Goal: Information Seeking & Learning: Learn about a topic

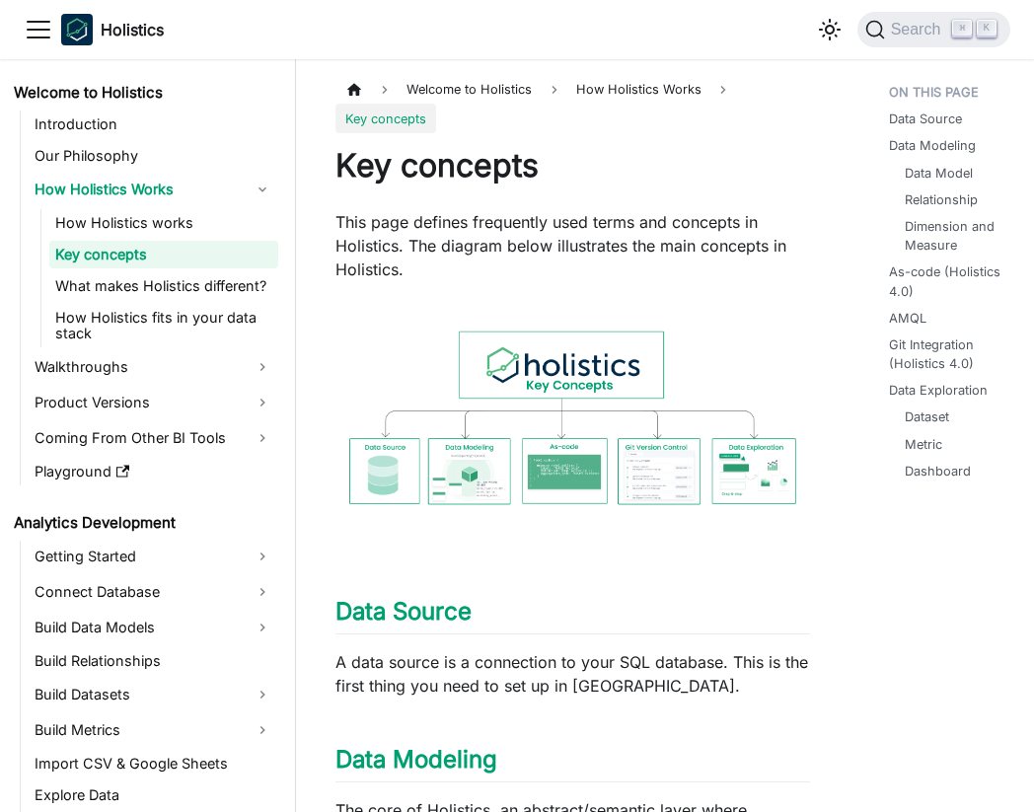
scroll to position [149, 0]
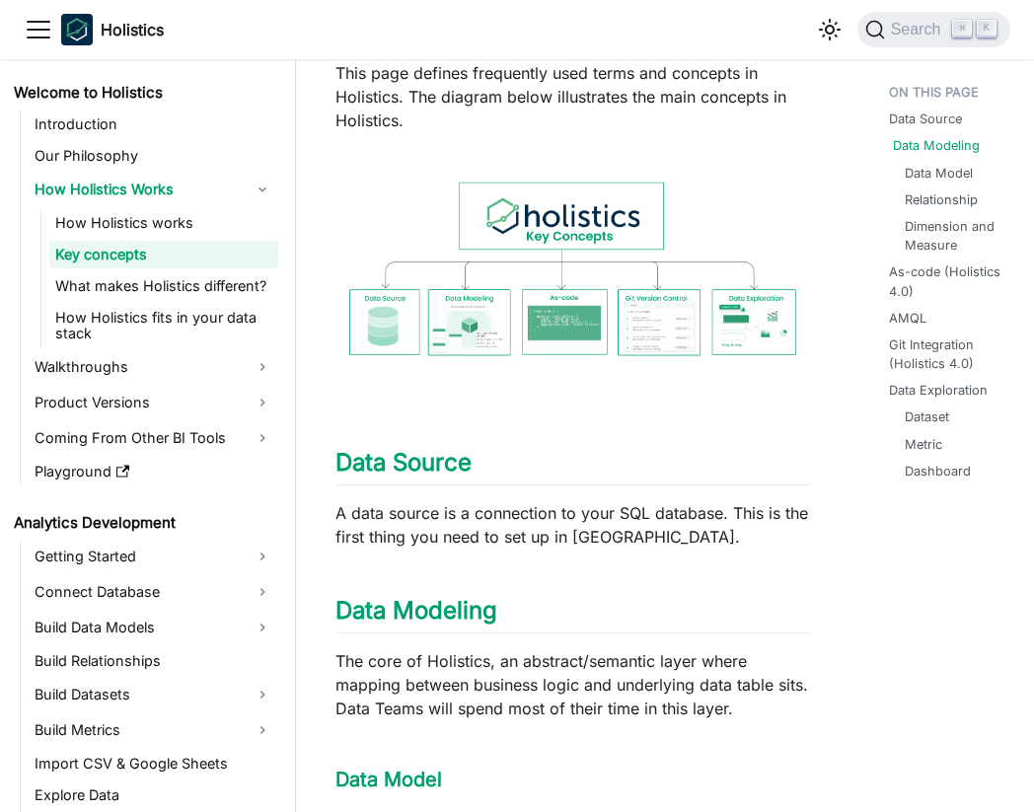
click at [973, 148] on link "Data Modeling" at bounding box center [936, 145] width 87 height 19
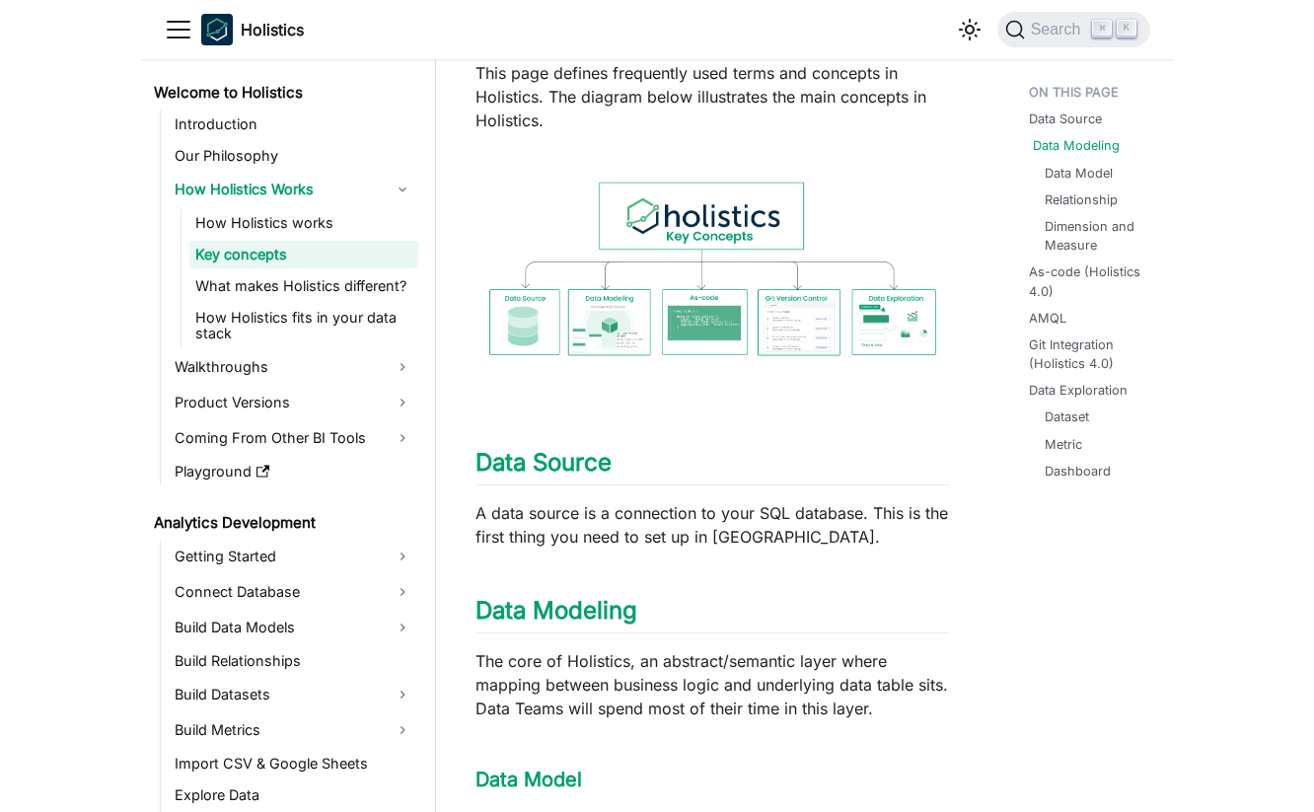
scroll to position [676, 0]
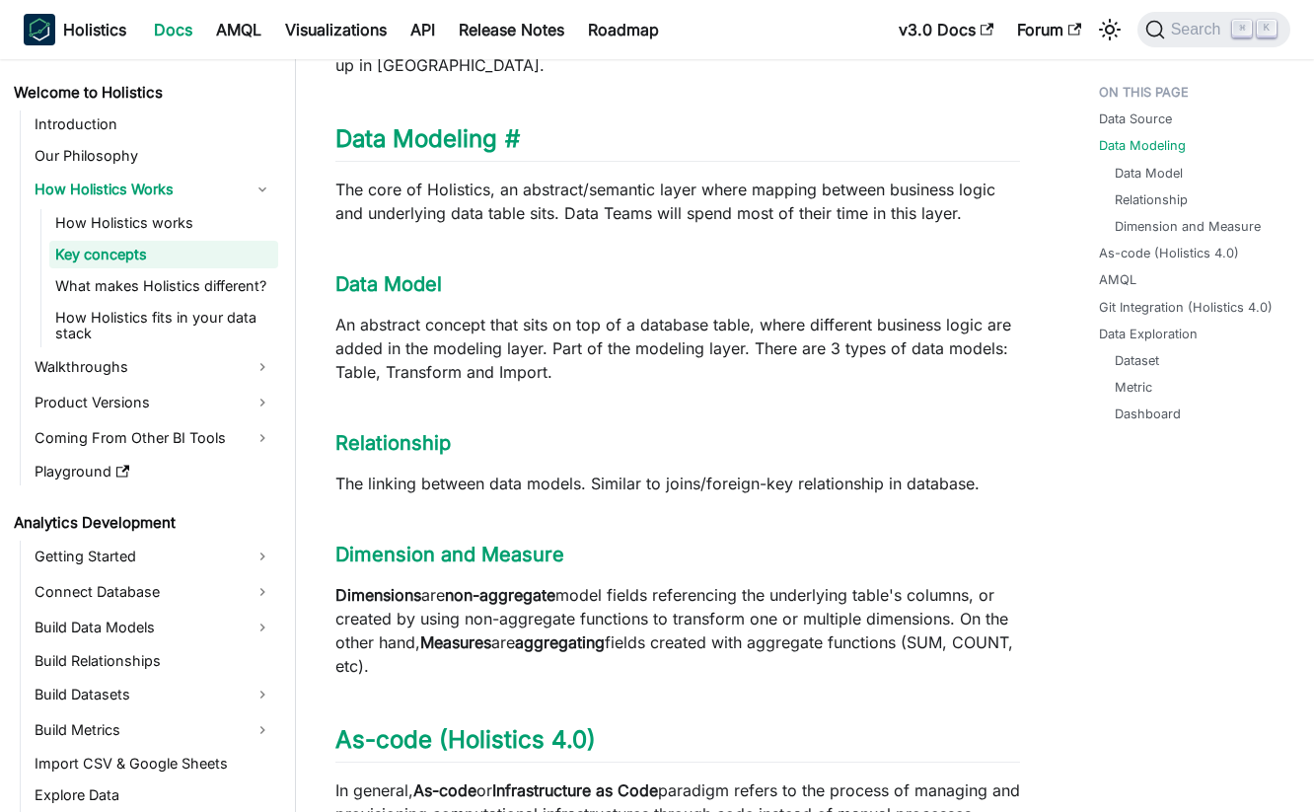
click at [521, 143] on h2 "Data Modeling ​" at bounding box center [677, 142] width 685 height 37
click at [517, 142] on link "​" at bounding box center [508, 138] width 23 height 29
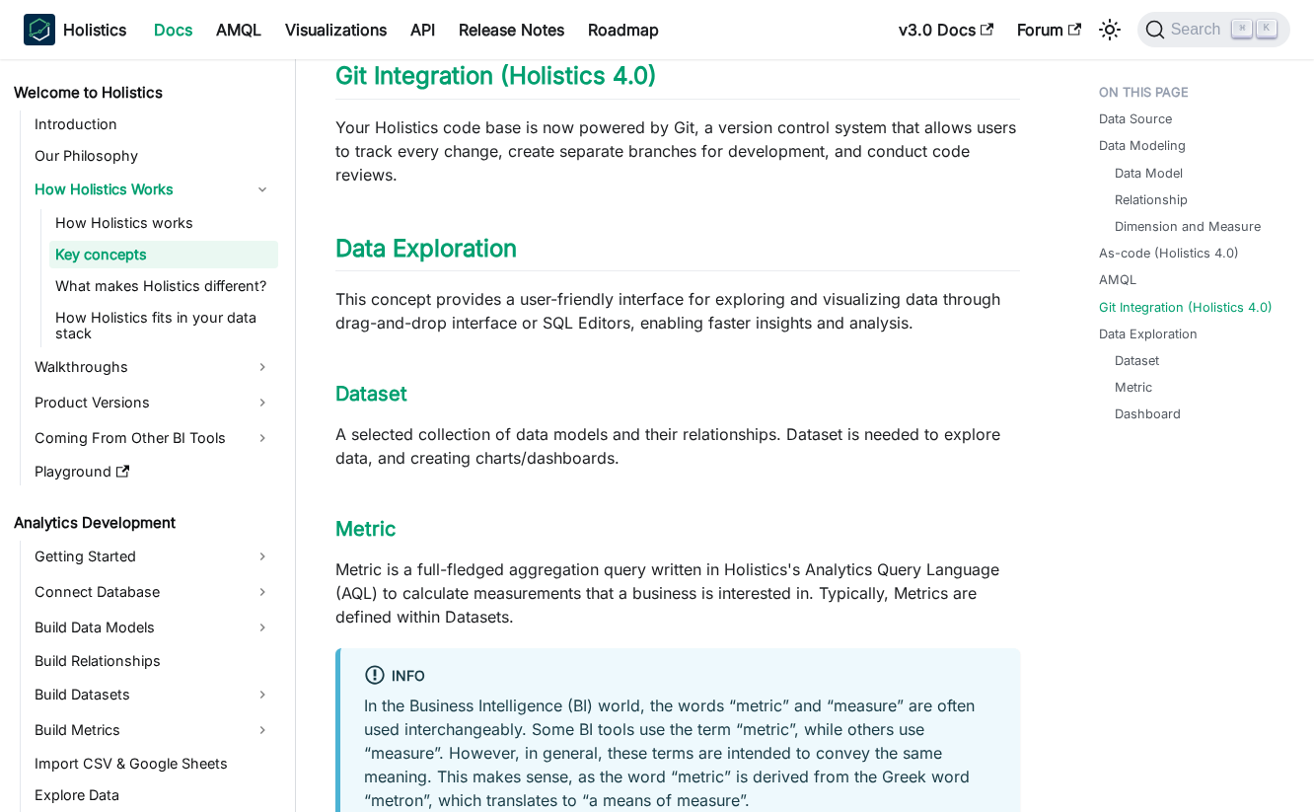
scroll to position [1826, 0]
click at [172, 620] on link "Build Data Models" at bounding box center [154, 628] width 250 height 32
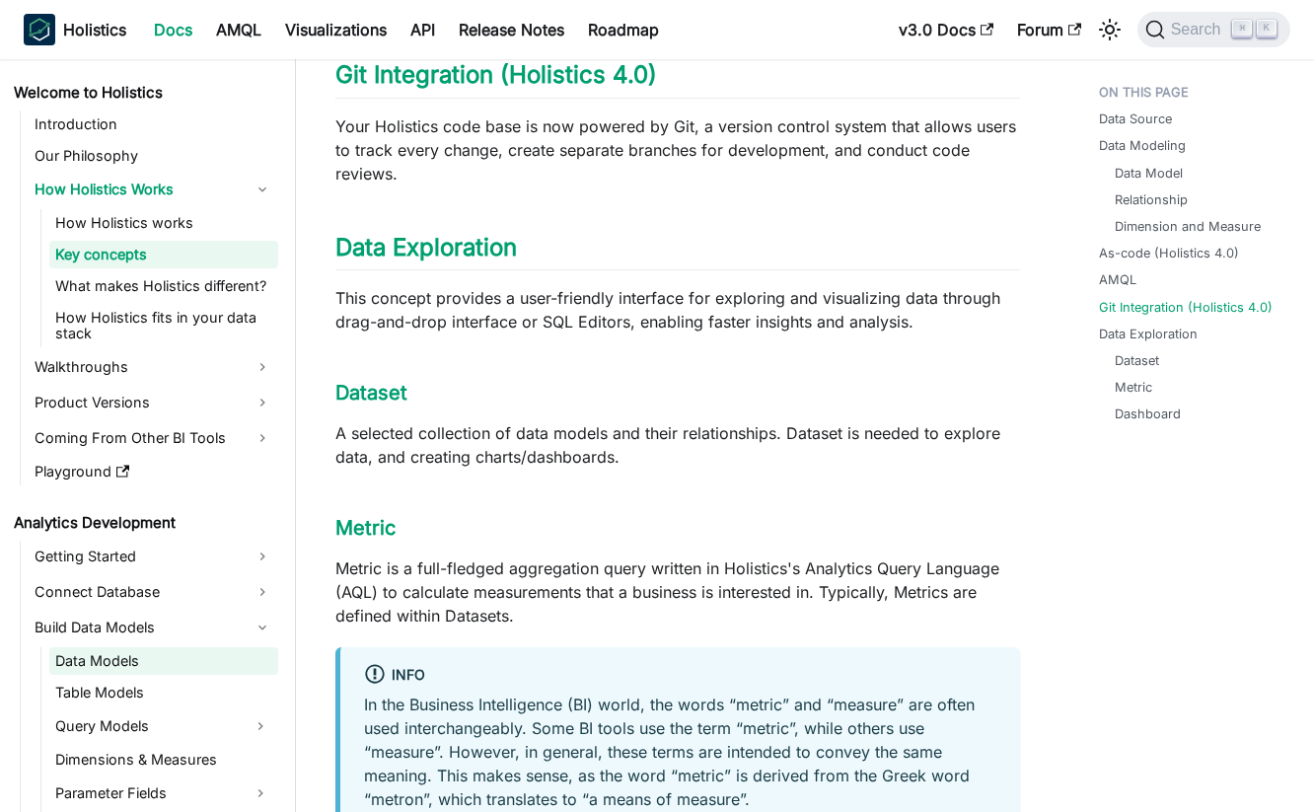
click at [156, 652] on link "Data Models" at bounding box center [163, 661] width 229 height 28
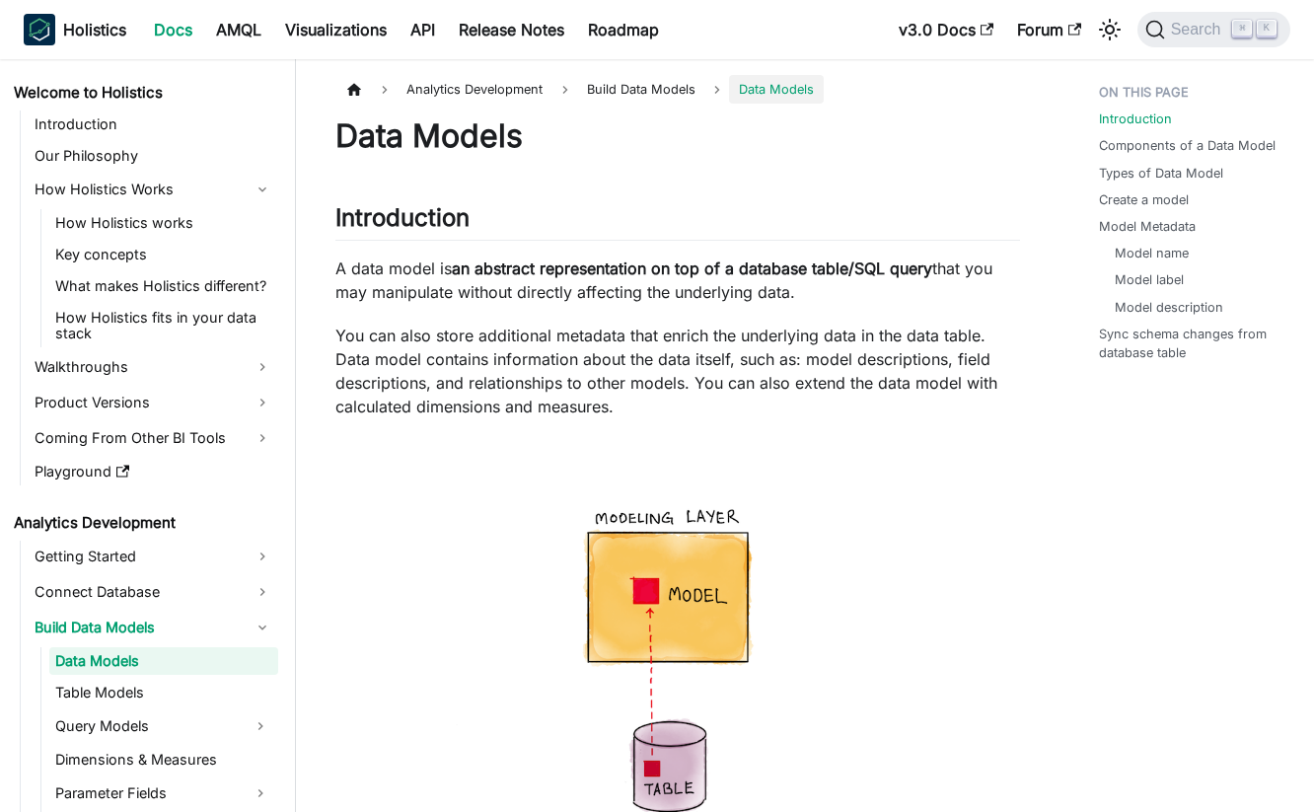
scroll to position [13, 0]
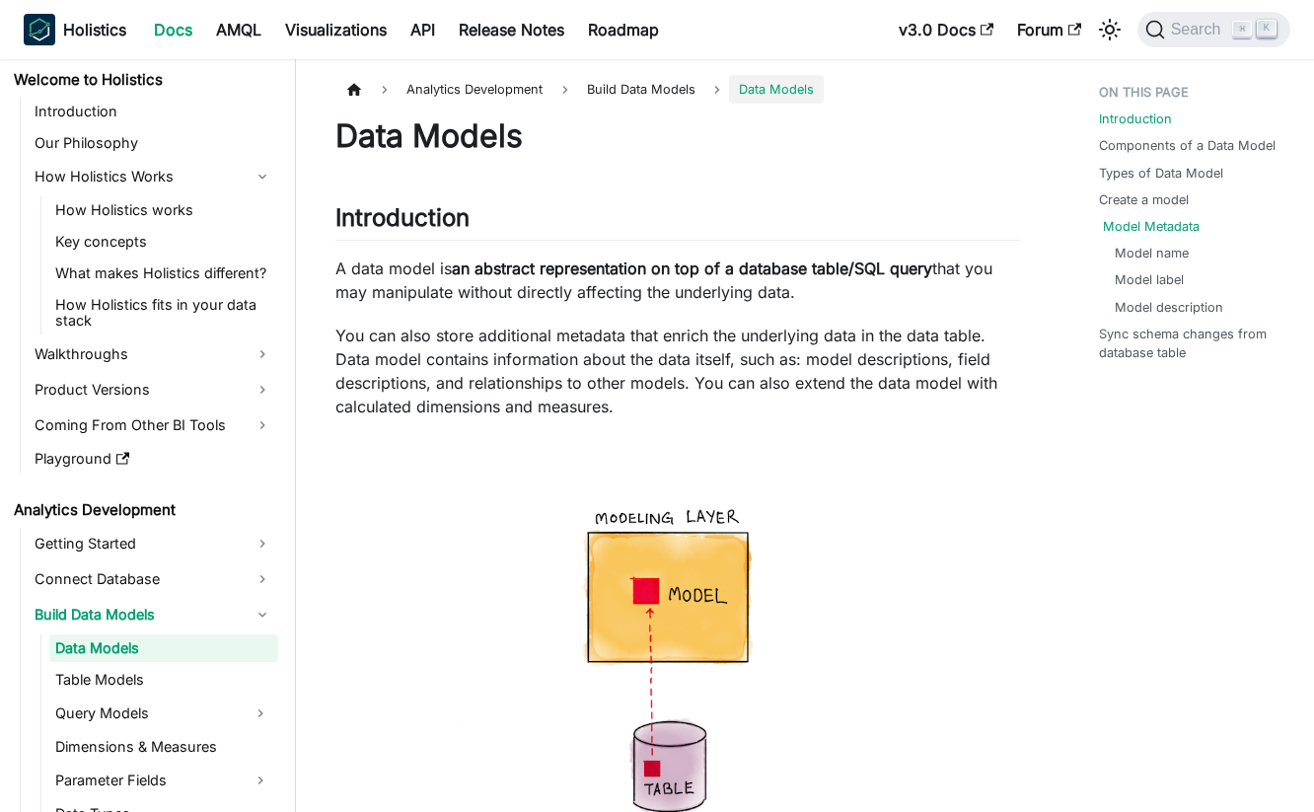
click at [1033, 220] on link "Model Metadata" at bounding box center [1151, 226] width 97 height 19
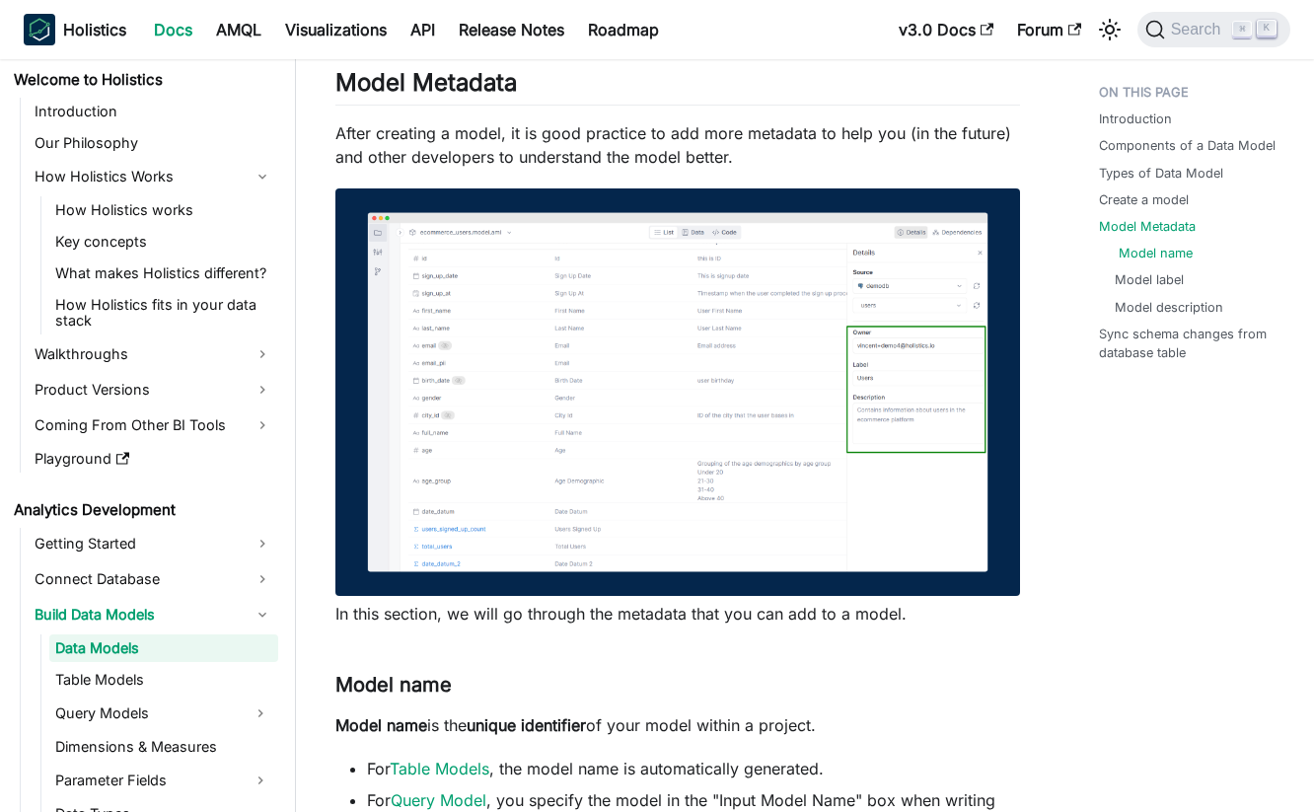
click at [1033, 253] on link "Model name" at bounding box center [1156, 253] width 74 height 19
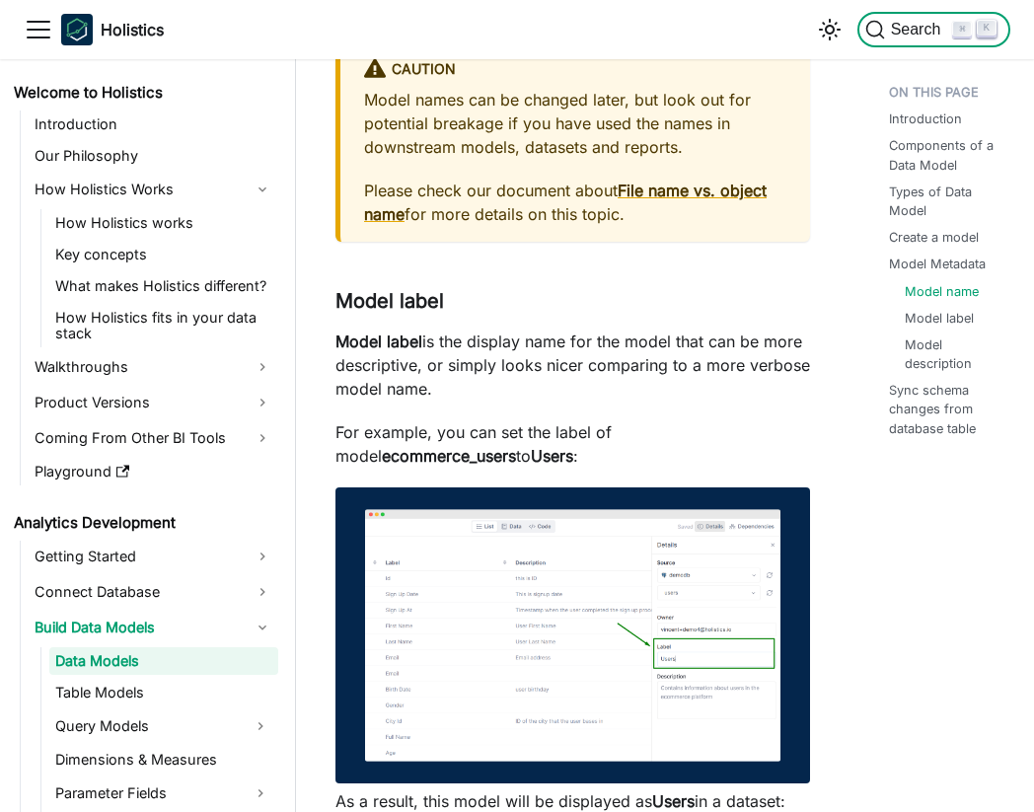
click at [889, 29] on span "Search" at bounding box center [919, 30] width 68 height 18
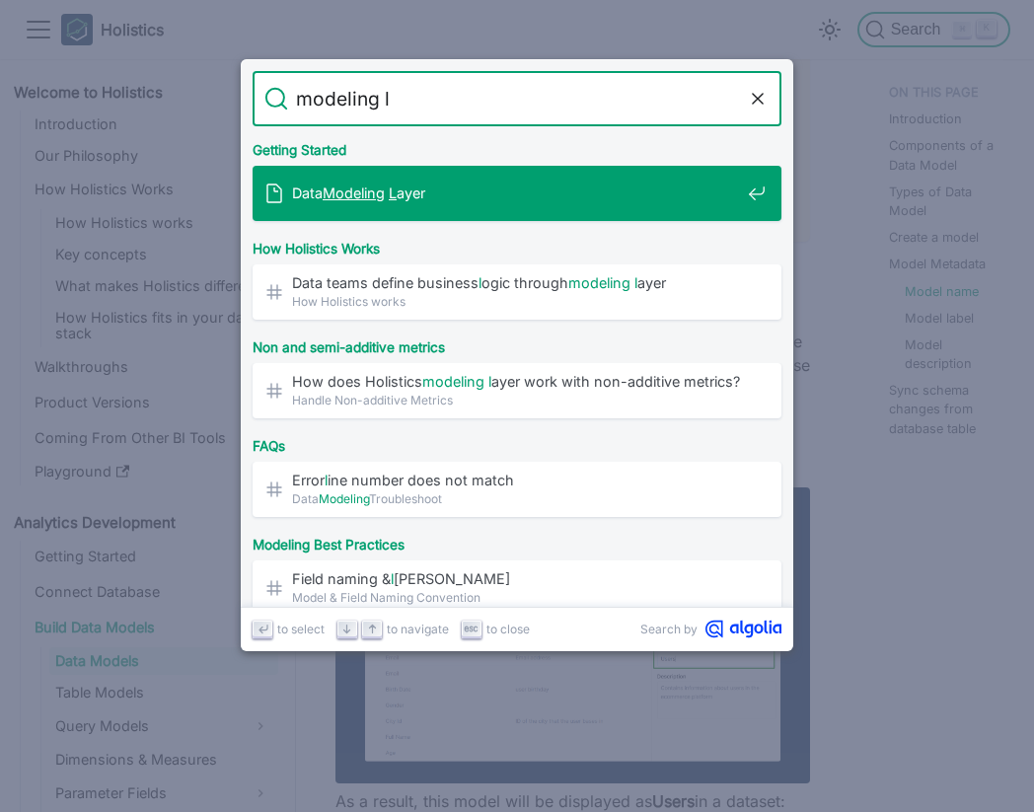
type input "modeling la"
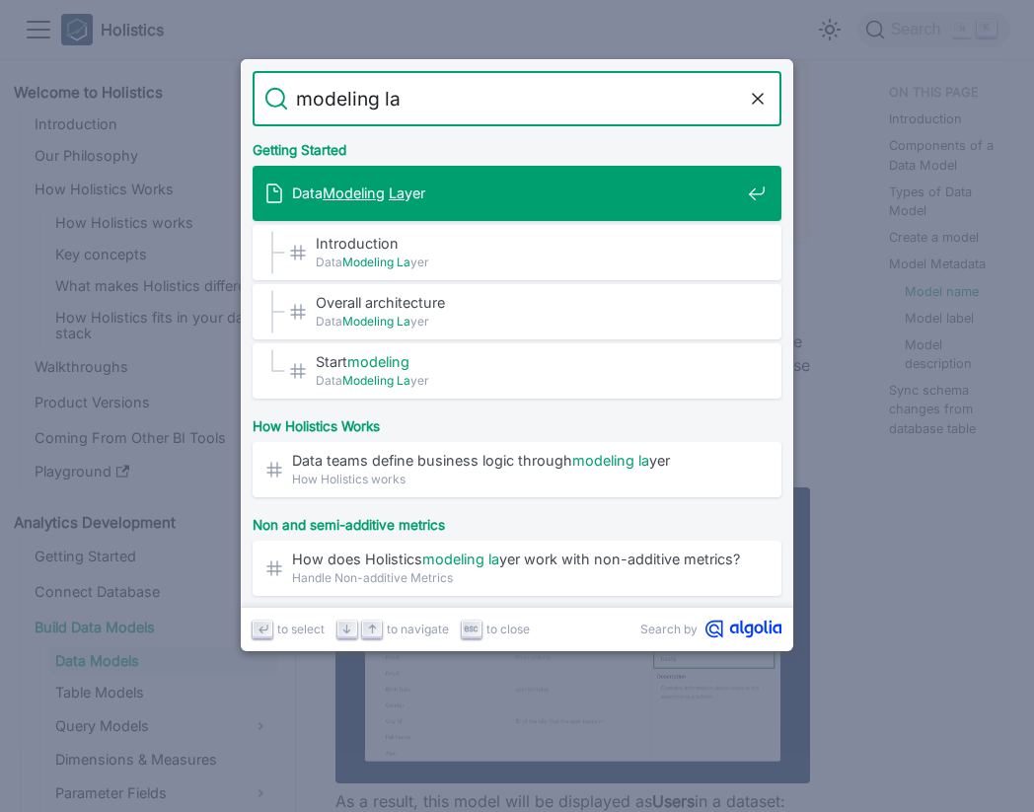
click at [671, 190] on span "Data Modeling La yer" at bounding box center [516, 192] width 448 height 19
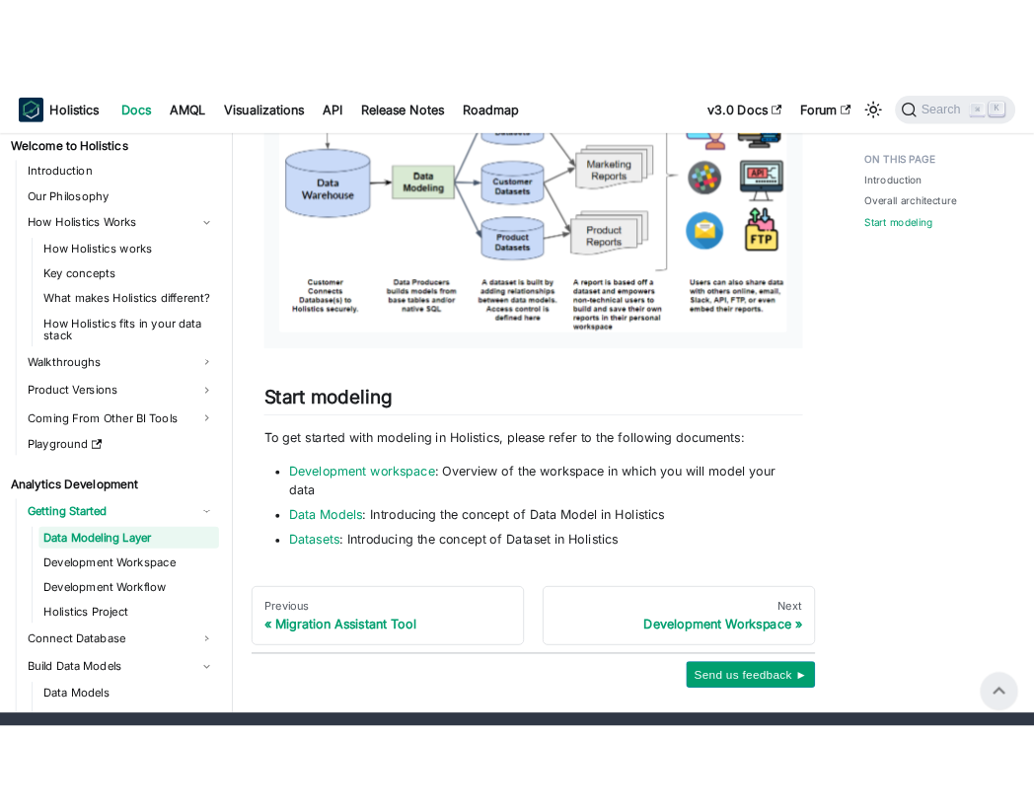
scroll to position [1028, 0]
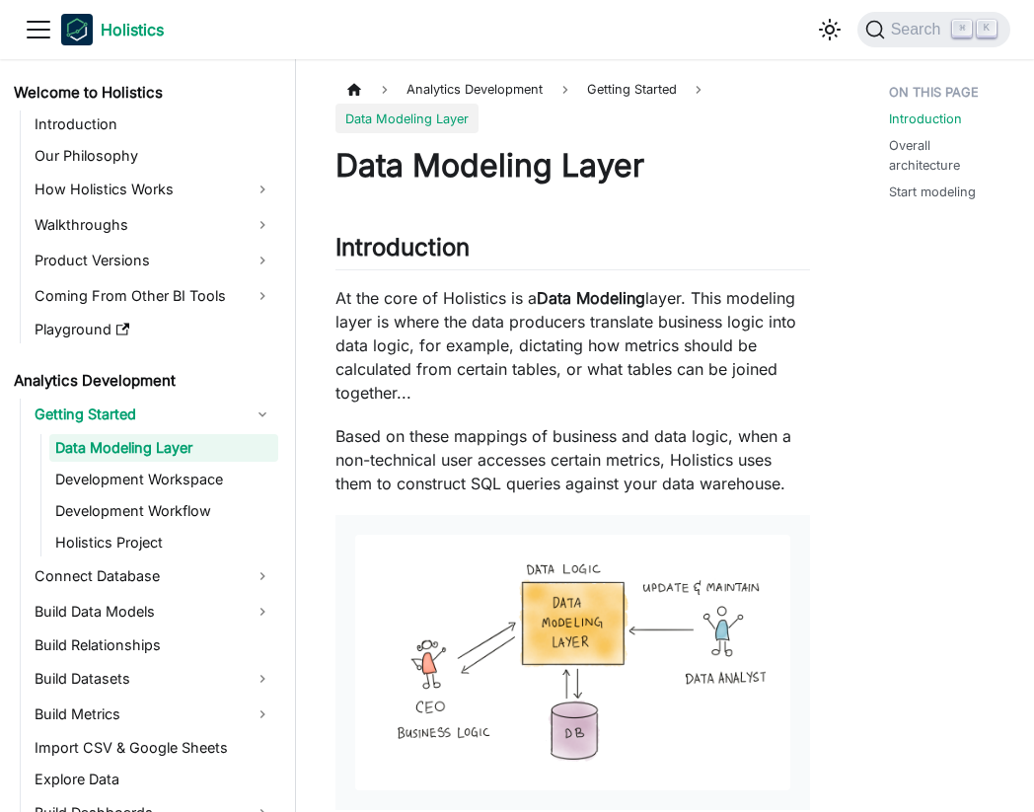
click at [137, 28] on b "Holistics" at bounding box center [132, 30] width 63 height 24
